Goal: Obtain resource: Obtain resource

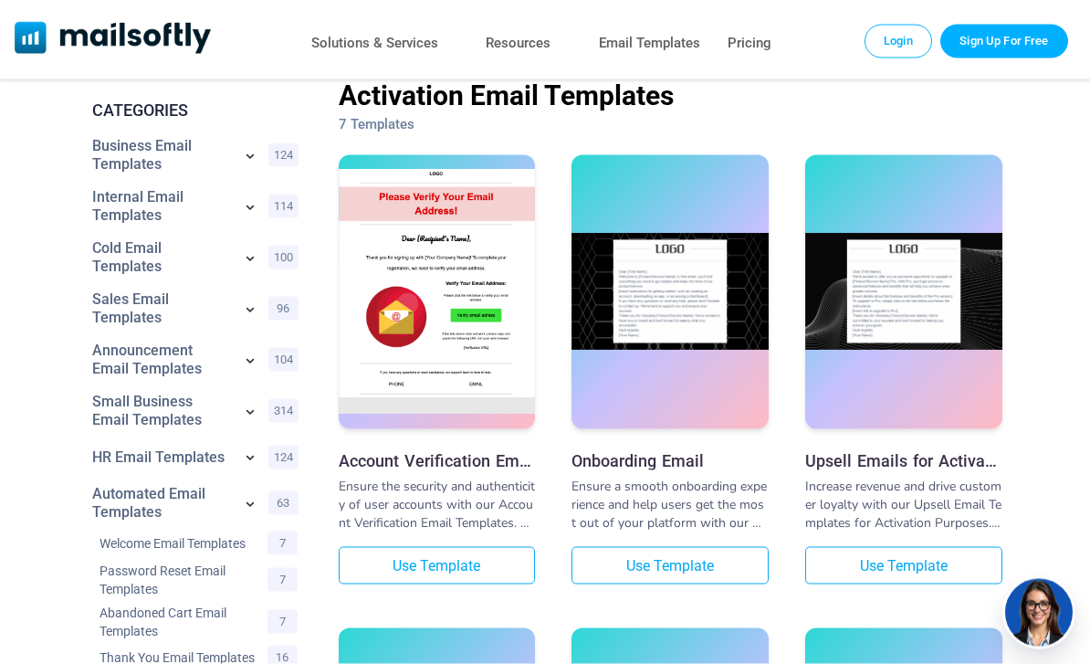
scroll to position [91, 0]
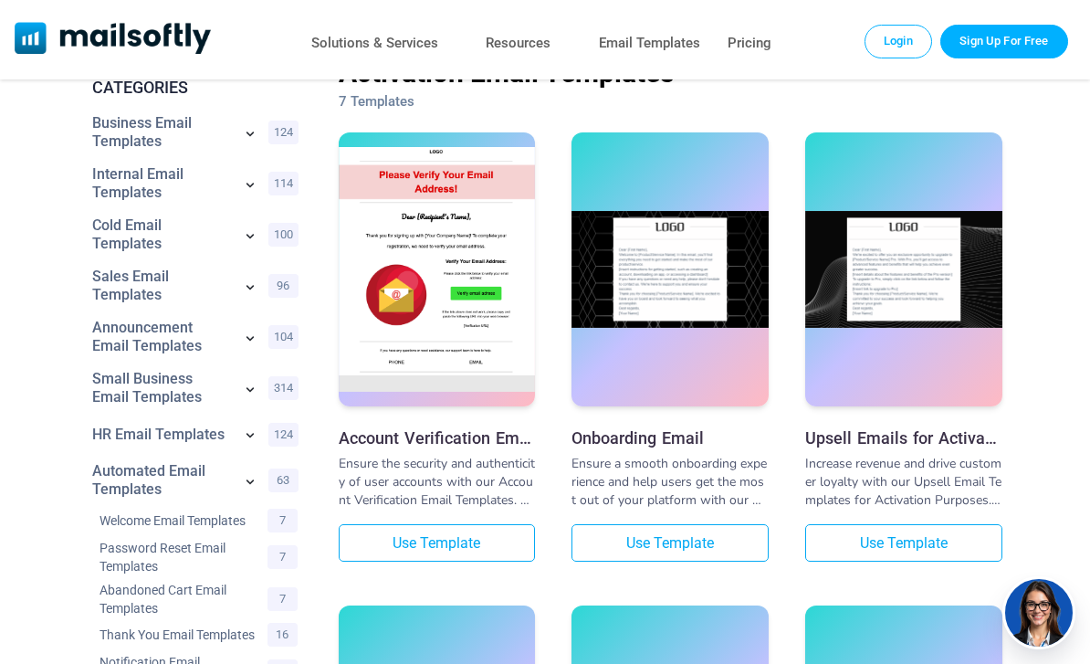
click at [490, 548] on link "Use Template" at bounding box center [437, 542] width 197 height 37
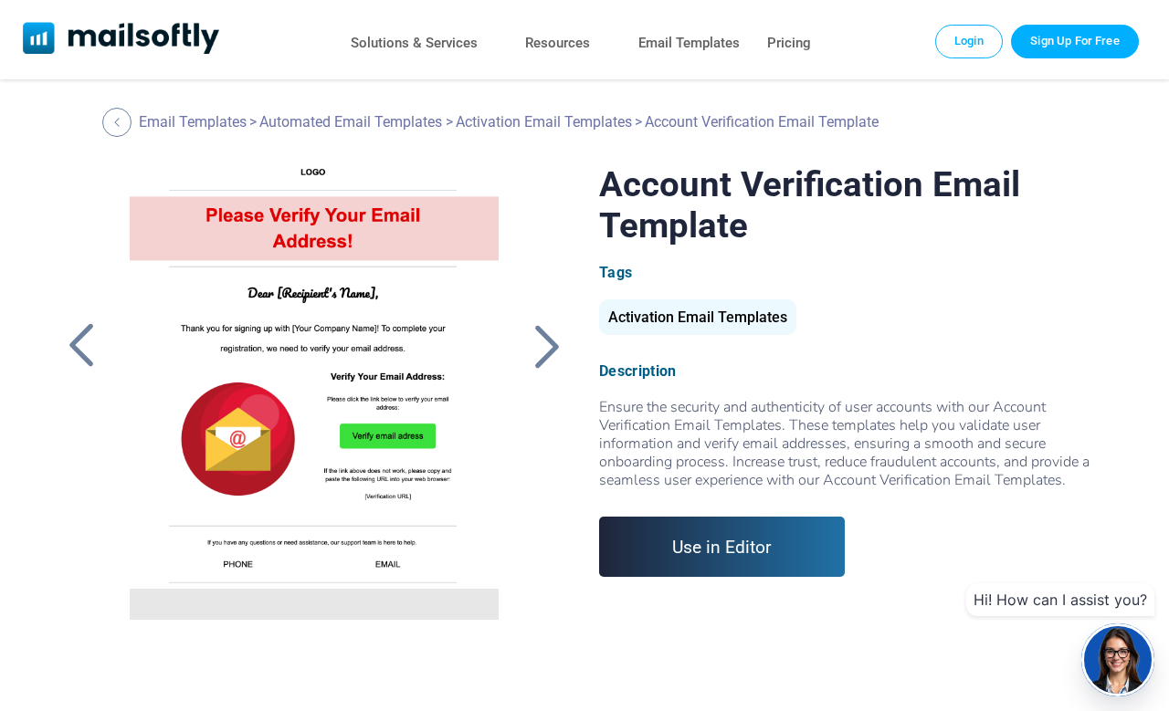
click at [663, 301] on div "Activation Email Templates" at bounding box center [697, 317] width 197 height 36
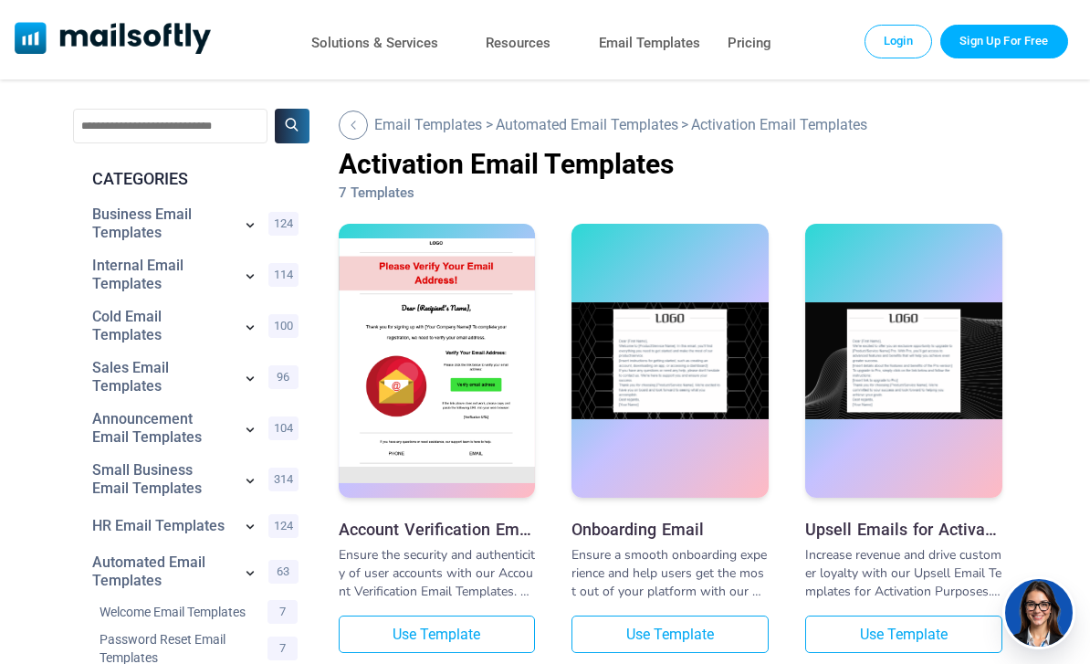
click at [490, 650] on link "Use Template" at bounding box center [437, 633] width 197 height 37
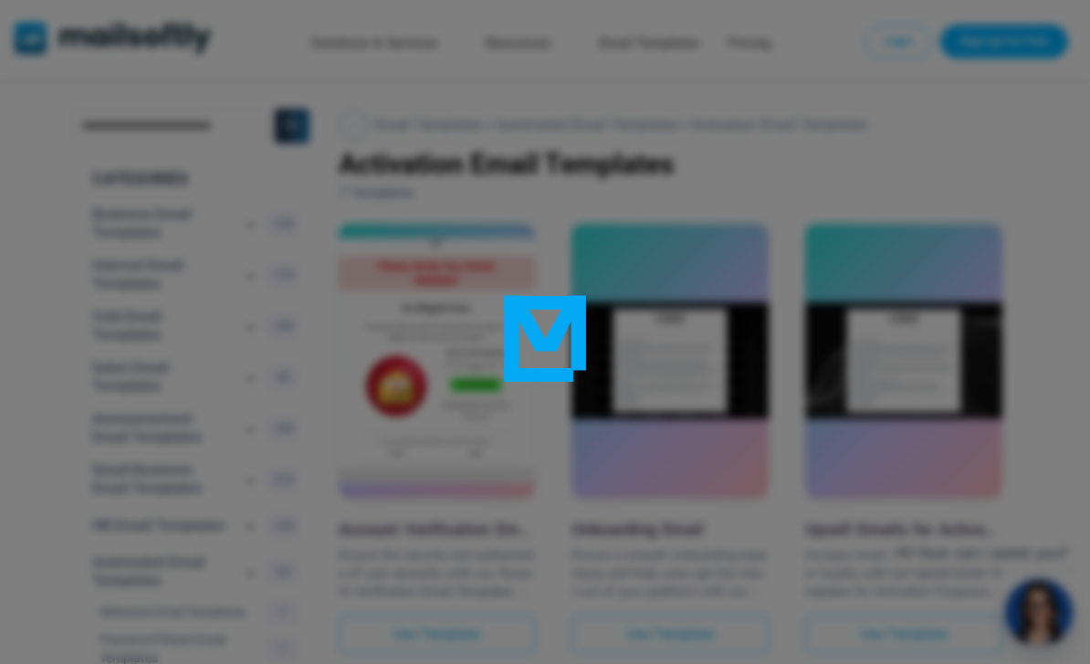
scroll to position [58, 0]
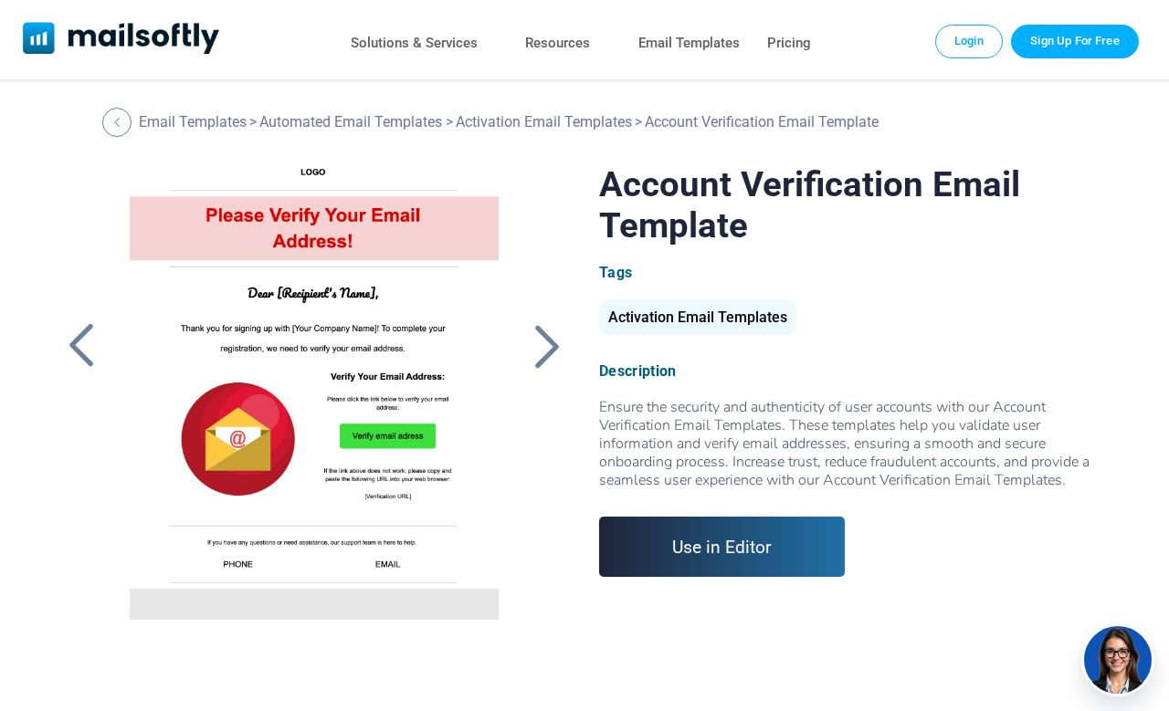
click at [657, 552] on link "Use in Editor" at bounding box center [722, 547] width 246 height 60
